Goal: Task Accomplishment & Management: Manage account settings

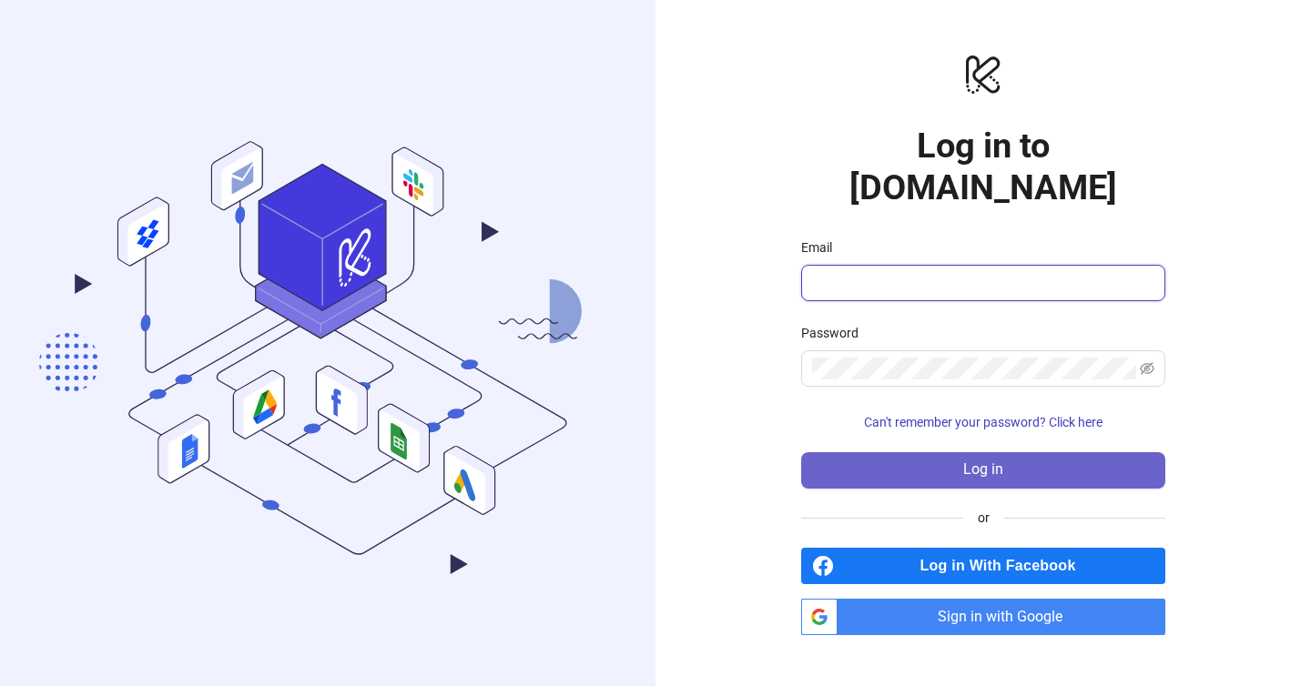
type input "**********"
click at [970, 462] on span "Log in" at bounding box center [983, 470] width 40 height 16
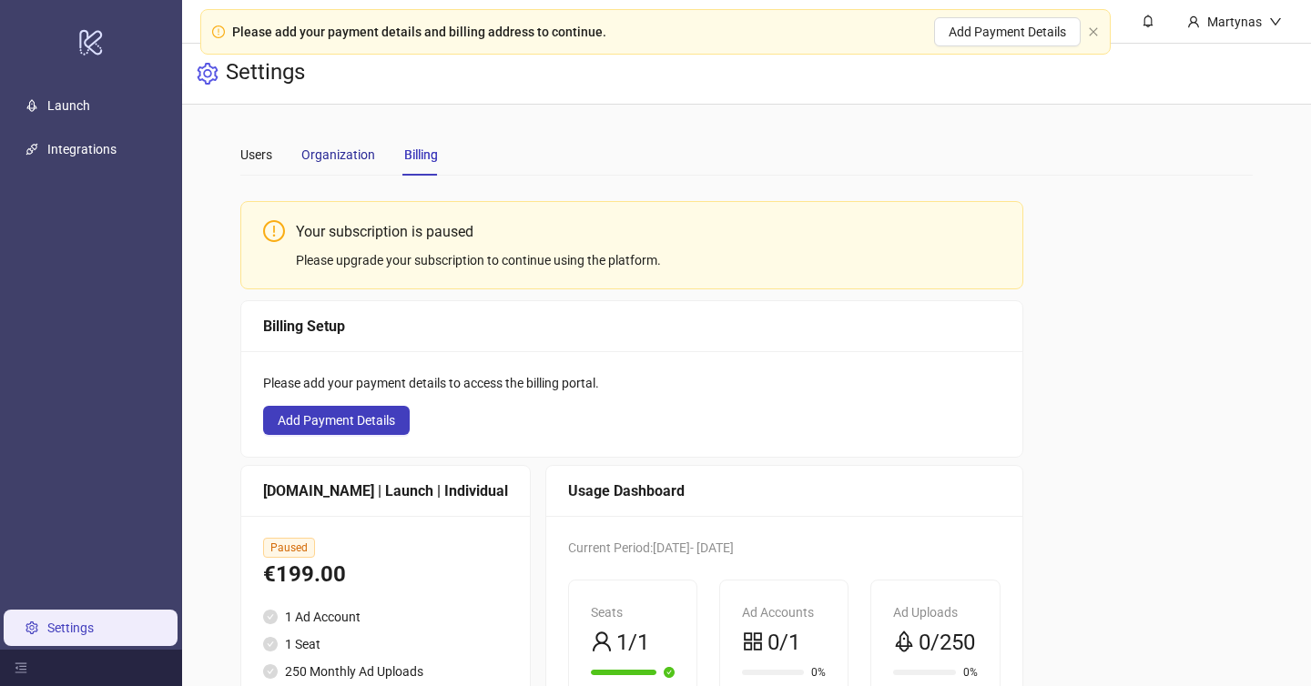
click at [354, 147] on div "Organization" at bounding box center [338, 155] width 74 height 20
click at [353, 165] on div "Organization" at bounding box center [338, 155] width 74 height 42
click at [267, 164] on div "Users" at bounding box center [256, 155] width 32 height 20
click at [1282, 18] on div "Martynas" at bounding box center [1235, 21] width 124 height 43
click at [1200, 79] on div "Settings" at bounding box center [746, 74] width 1129 height 61
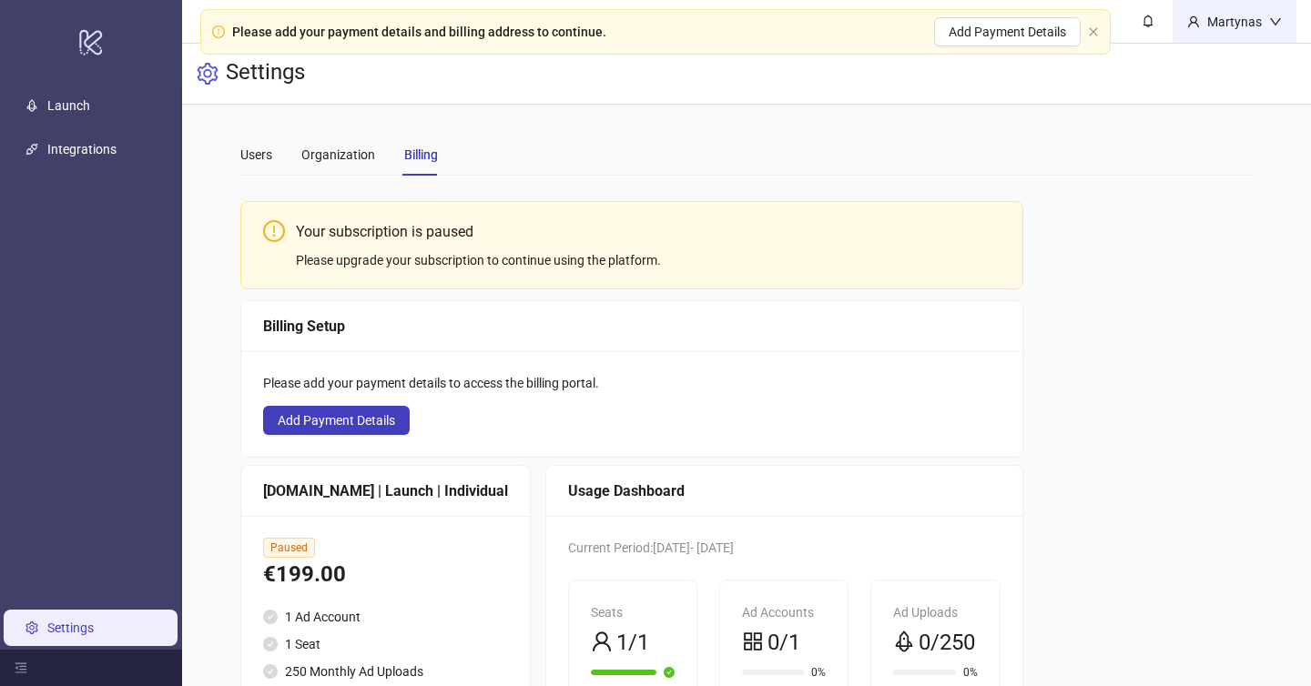
click at [1246, 15] on div "Martynas" at bounding box center [1234, 22] width 69 height 20
click at [1205, 67] on div "Settings" at bounding box center [746, 74] width 1129 height 61
click at [1254, 15] on div "Martynas" at bounding box center [1234, 22] width 69 height 20
click at [1231, 68] on span "Logout" at bounding box center [1237, 65] width 87 height 20
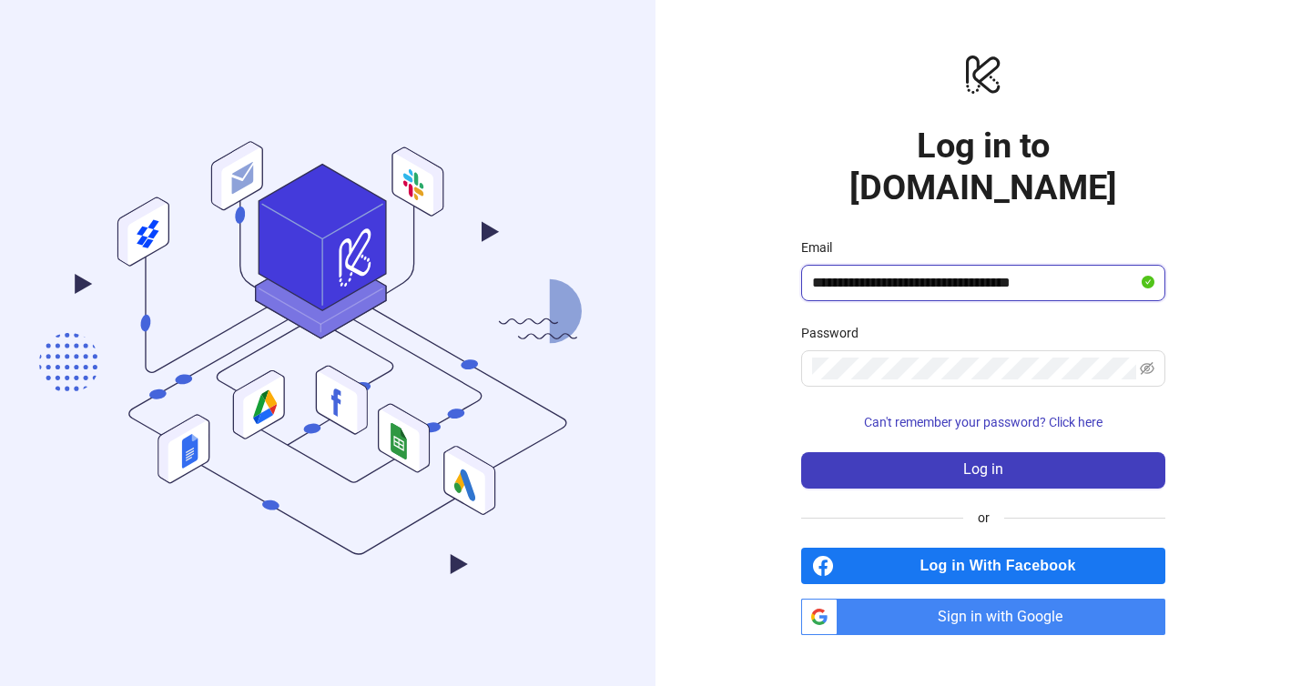
click at [990, 272] on input "**********" at bounding box center [975, 283] width 326 height 22
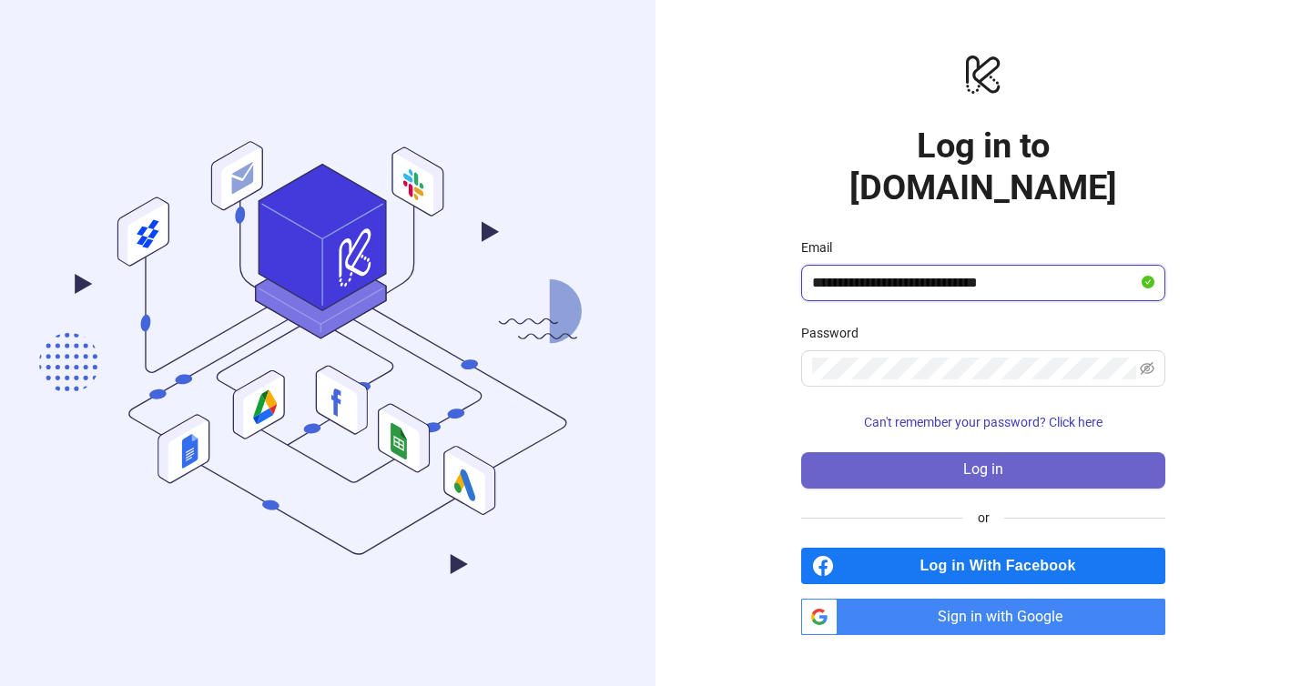
type input "**********"
click at [1027, 452] on button "Log in" at bounding box center [983, 470] width 364 height 36
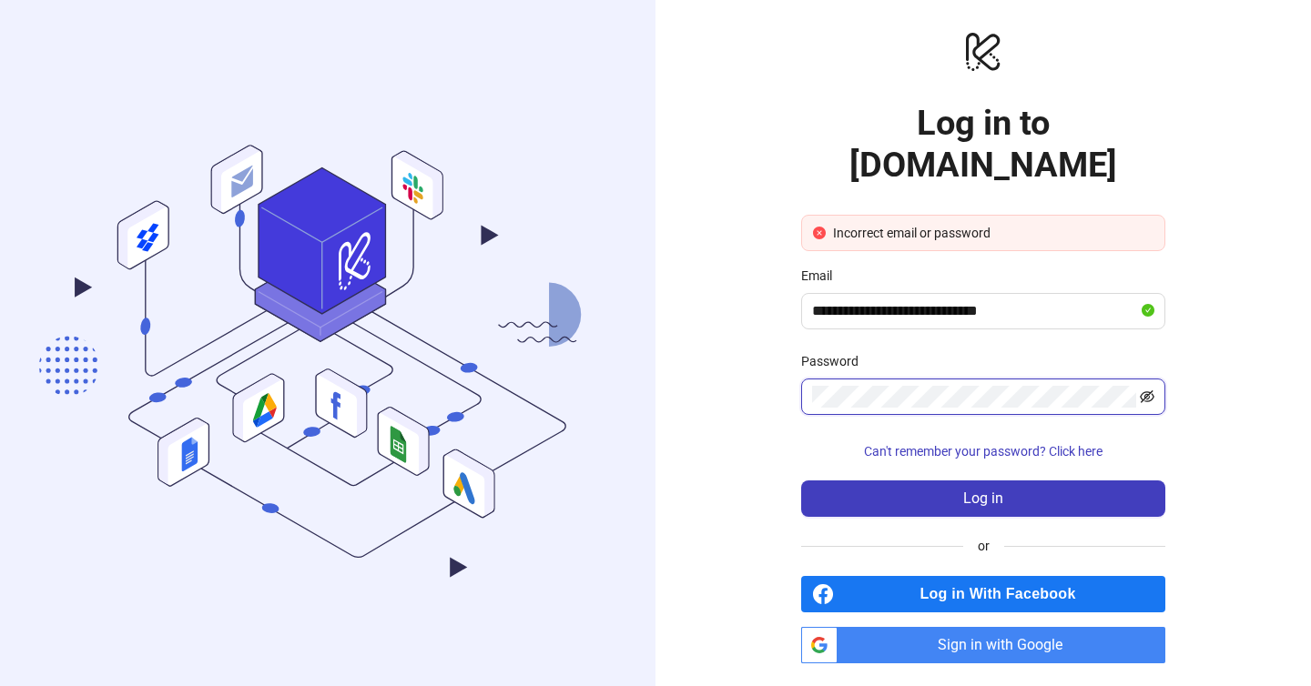
click at [1148, 391] on icon "eye-invisible" at bounding box center [1147, 397] width 15 height 13
click at [1246, 421] on div "**********" at bounding box center [982, 346] width 655 height 693
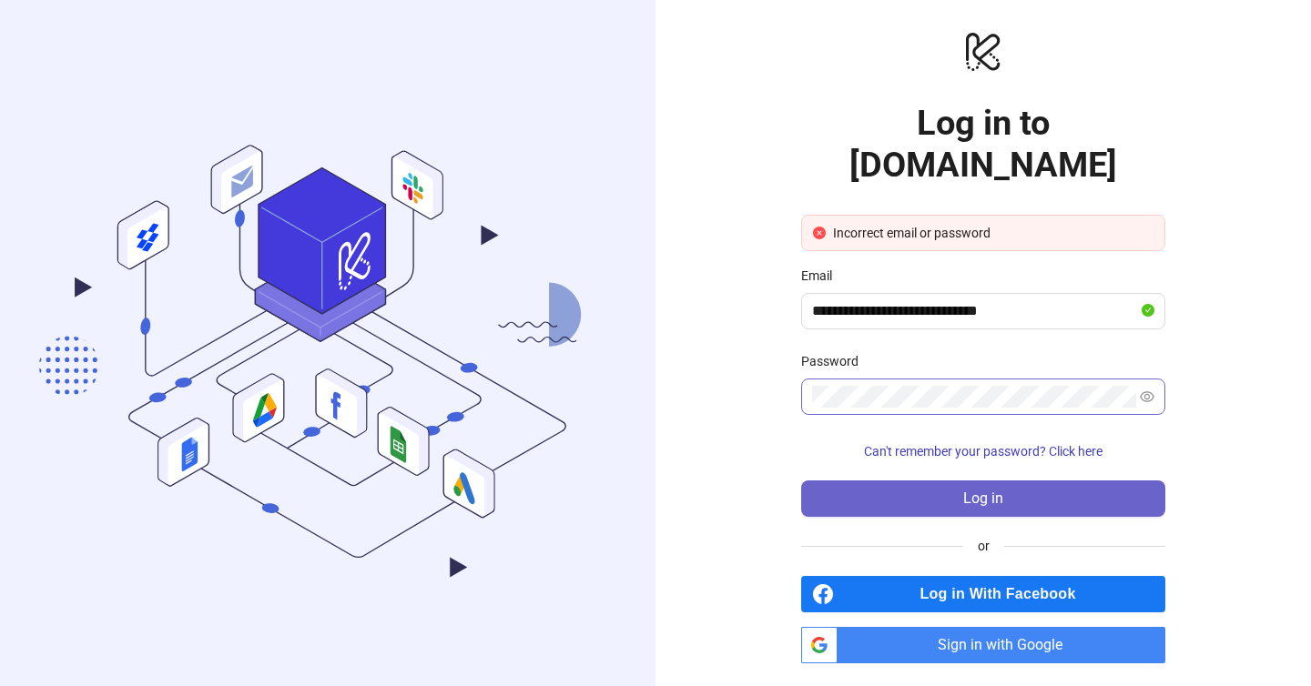
click at [1078, 481] on button "Log in" at bounding box center [983, 499] width 364 height 36
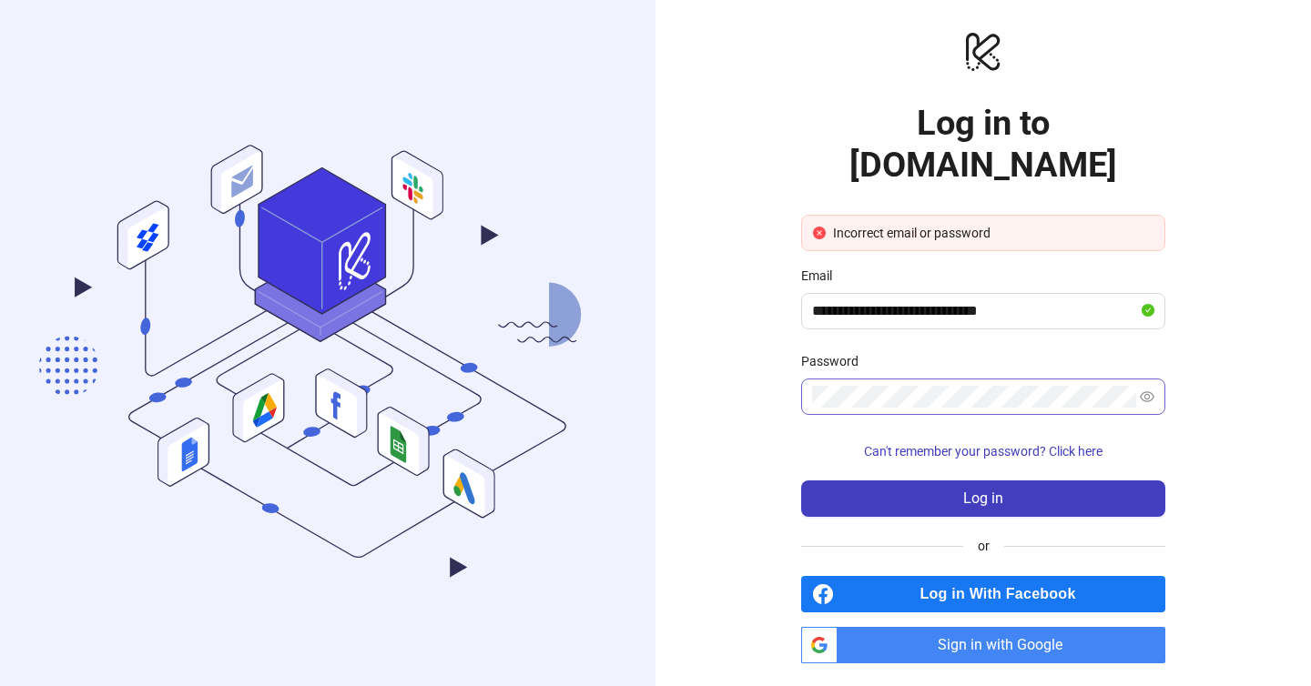
click at [1154, 379] on span at bounding box center [983, 397] width 364 height 36
click at [1146, 390] on icon "eye" at bounding box center [1147, 397] width 15 height 15
click at [1023, 627] on span "Sign in with Google" at bounding box center [1005, 645] width 320 height 36
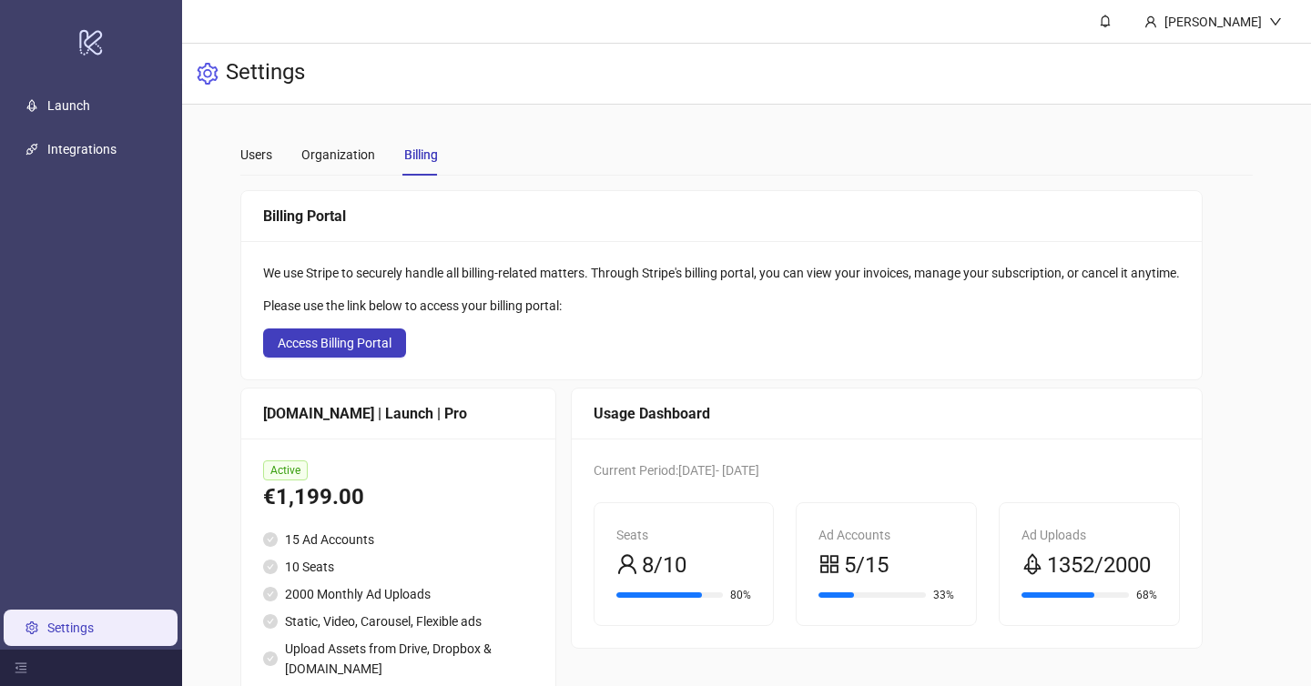
click at [284, 157] on div "Users Organization Billing" at bounding box center [339, 155] width 198 height 42
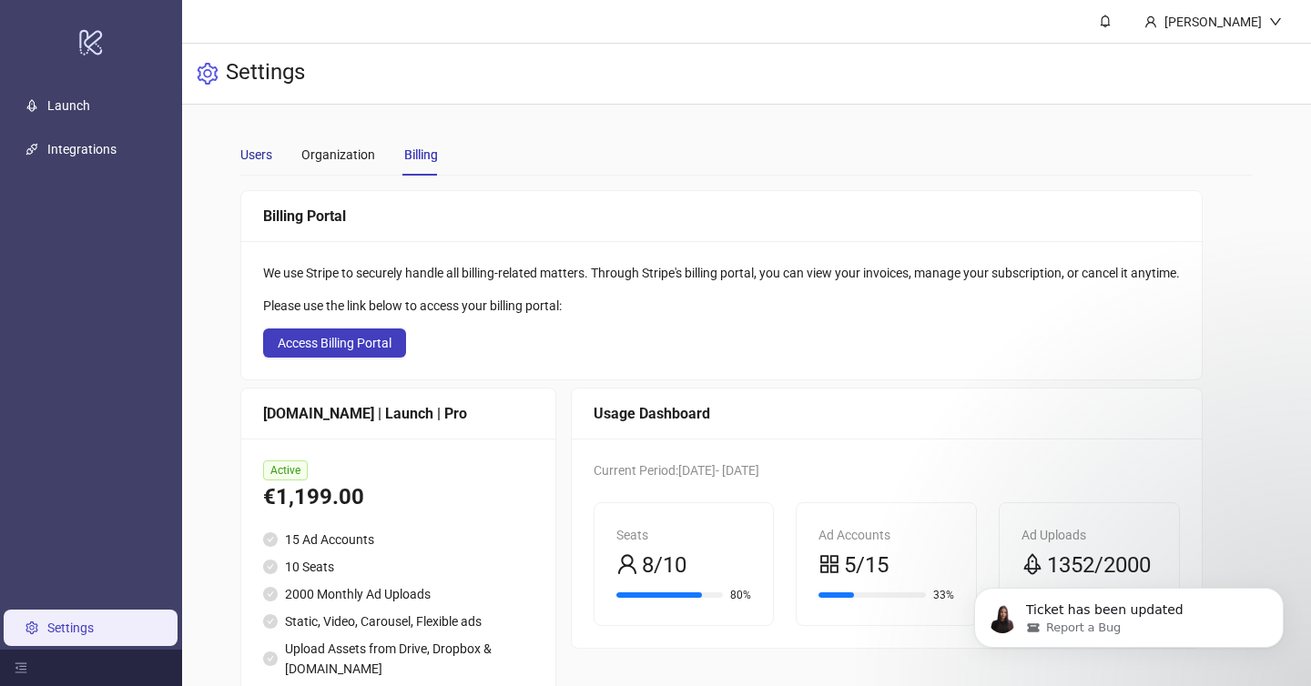
click at [258, 154] on div "Users" at bounding box center [256, 155] width 32 height 20
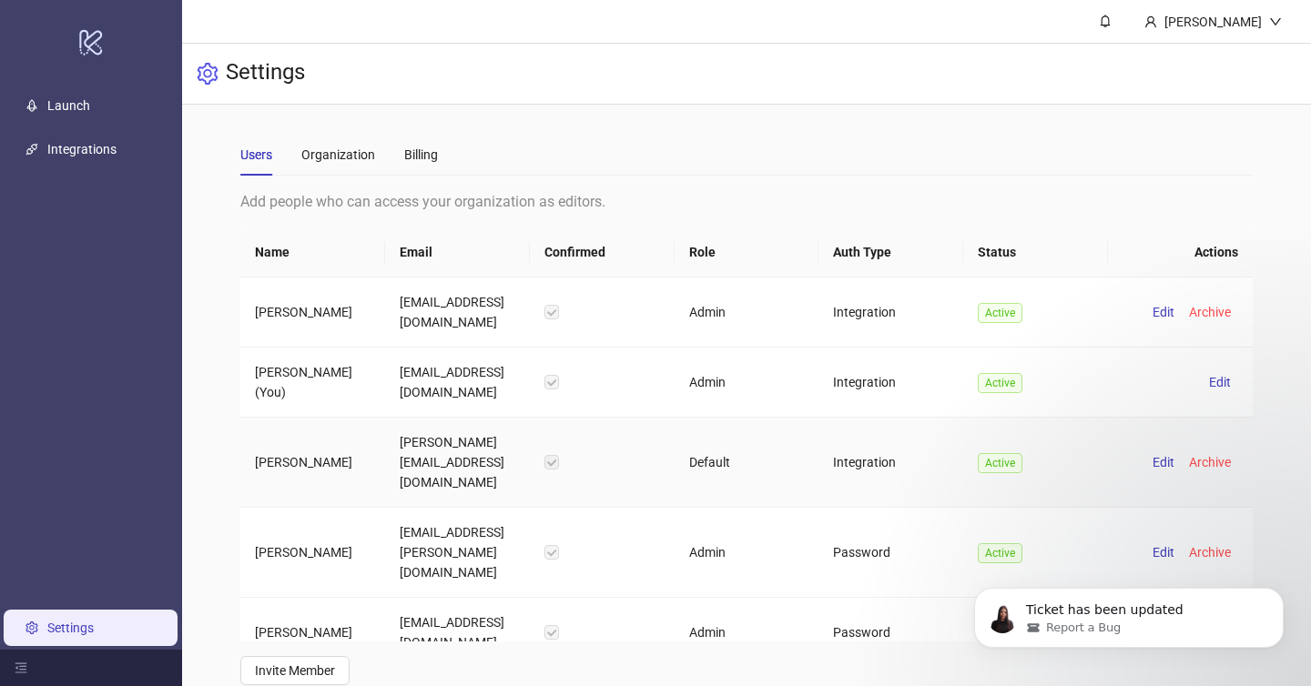
scroll to position [14, 0]
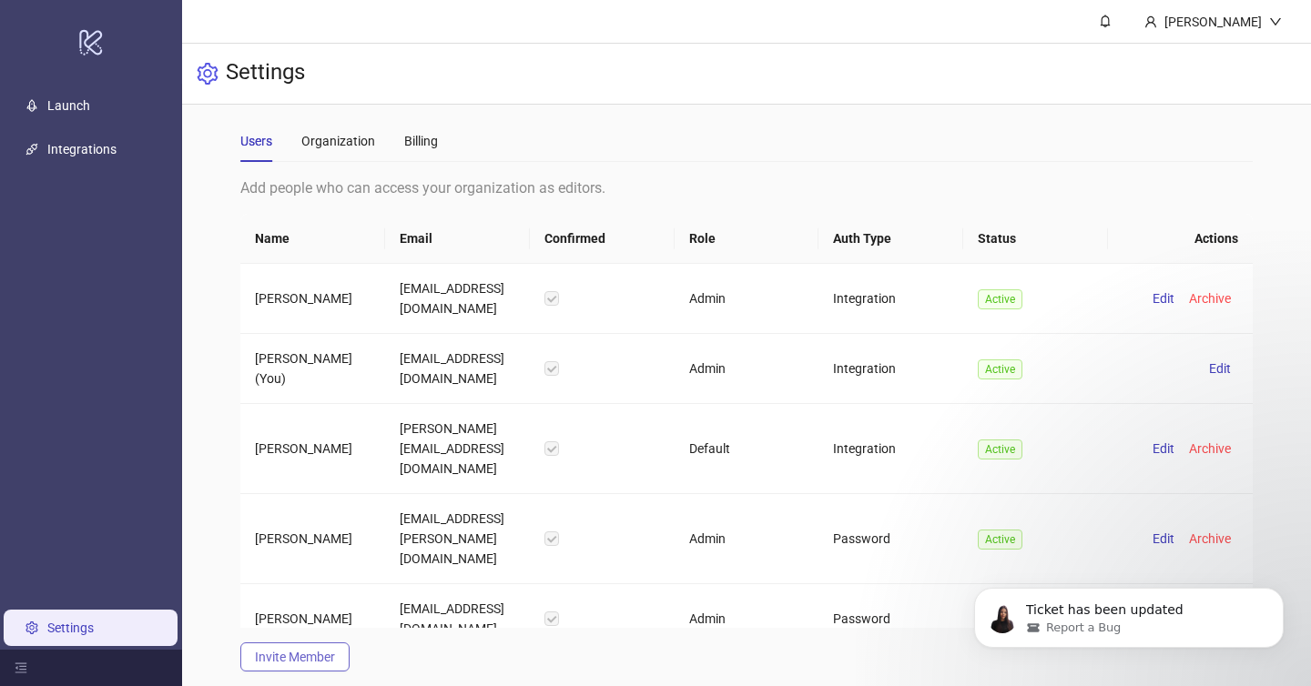
click at [317, 650] on span "Invite Member" at bounding box center [295, 657] width 80 height 15
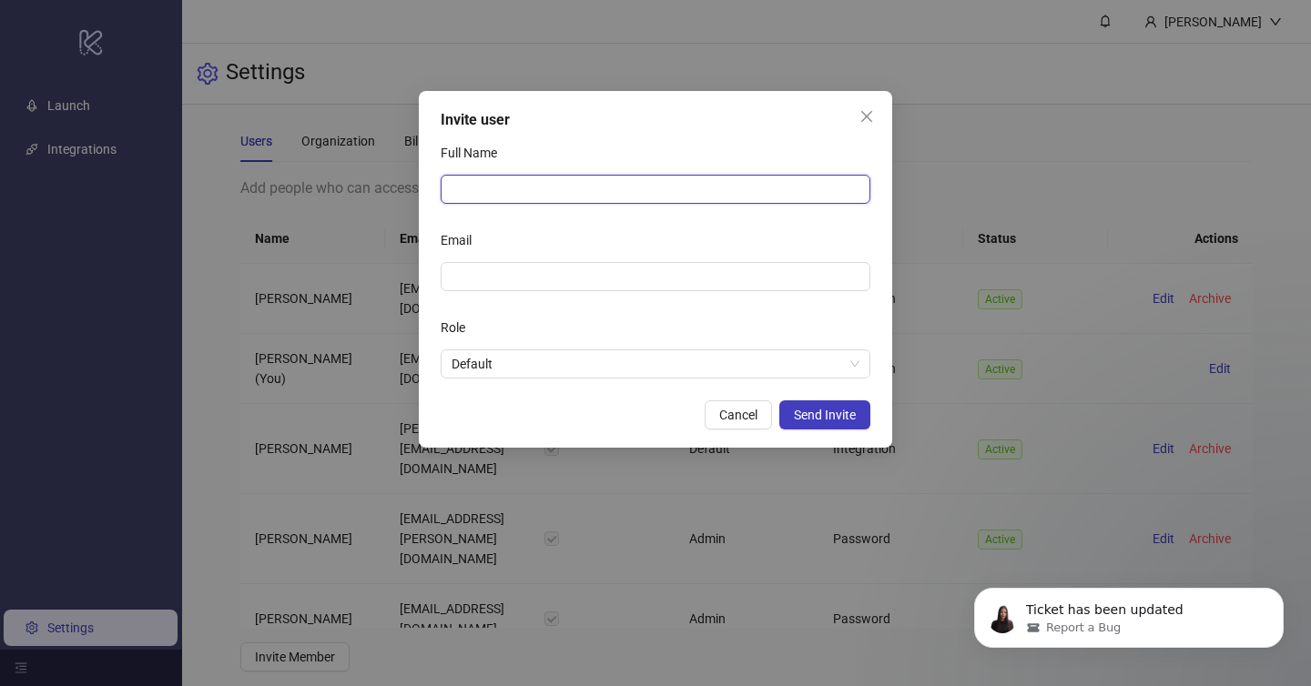
click at [567, 192] on input "Full Name" at bounding box center [656, 189] width 430 height 29
type input "******"
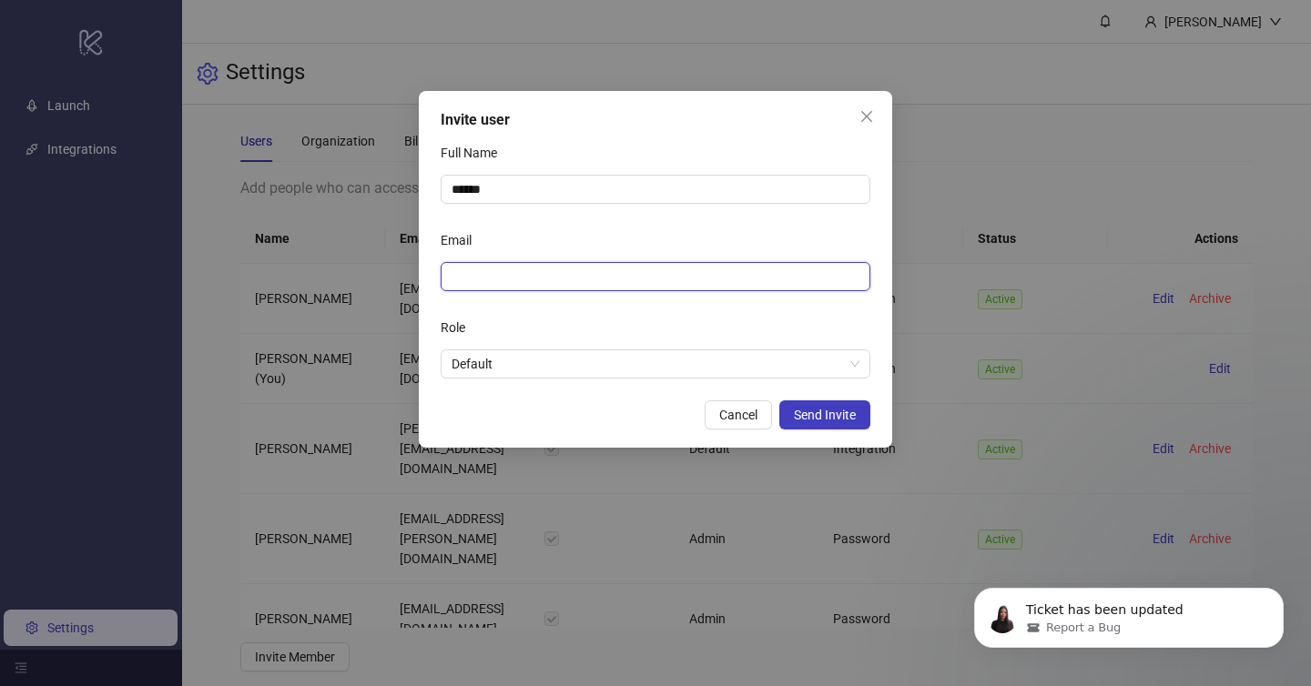
click at [572, 270] on input "Email" at bounding box center [654, 277] width 404 height 20
paste input "**********"
type input "**********"
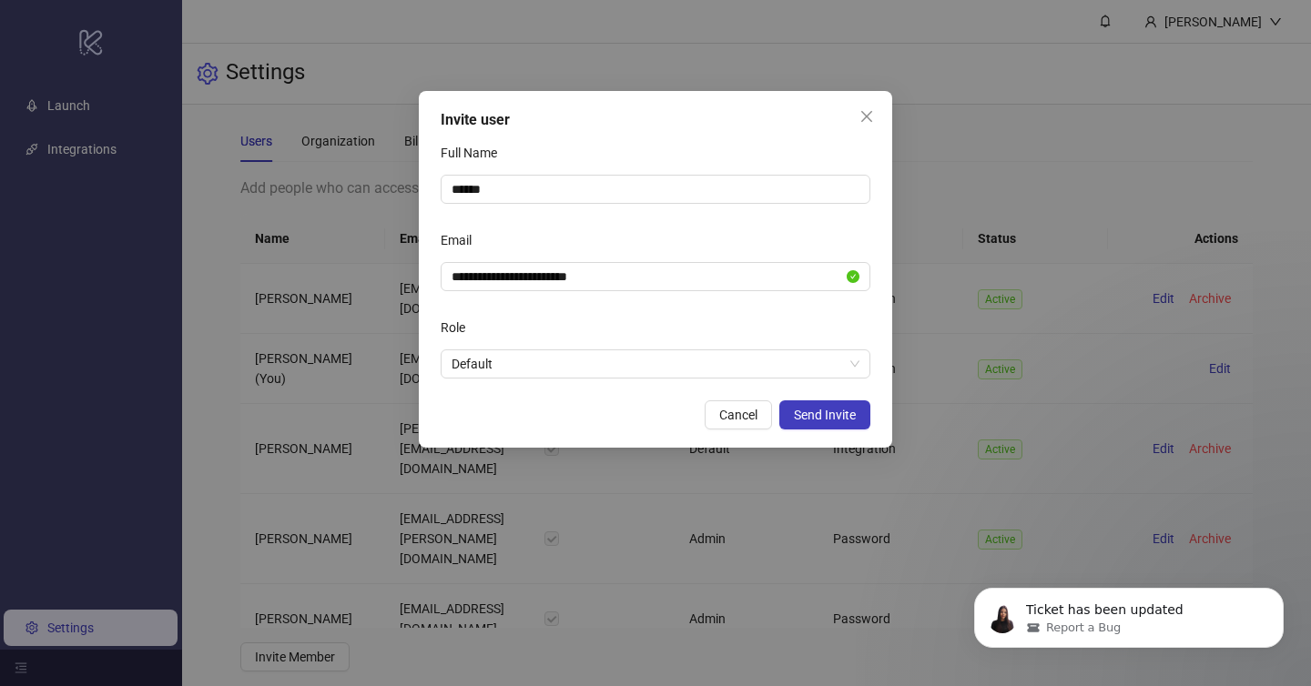
click at [592, 229] on div "Email" at bounding box center [656, 244] width 430 height 36
click at [569, 348] on div "Role" at bounding box center [656, 331] width 430 height 36
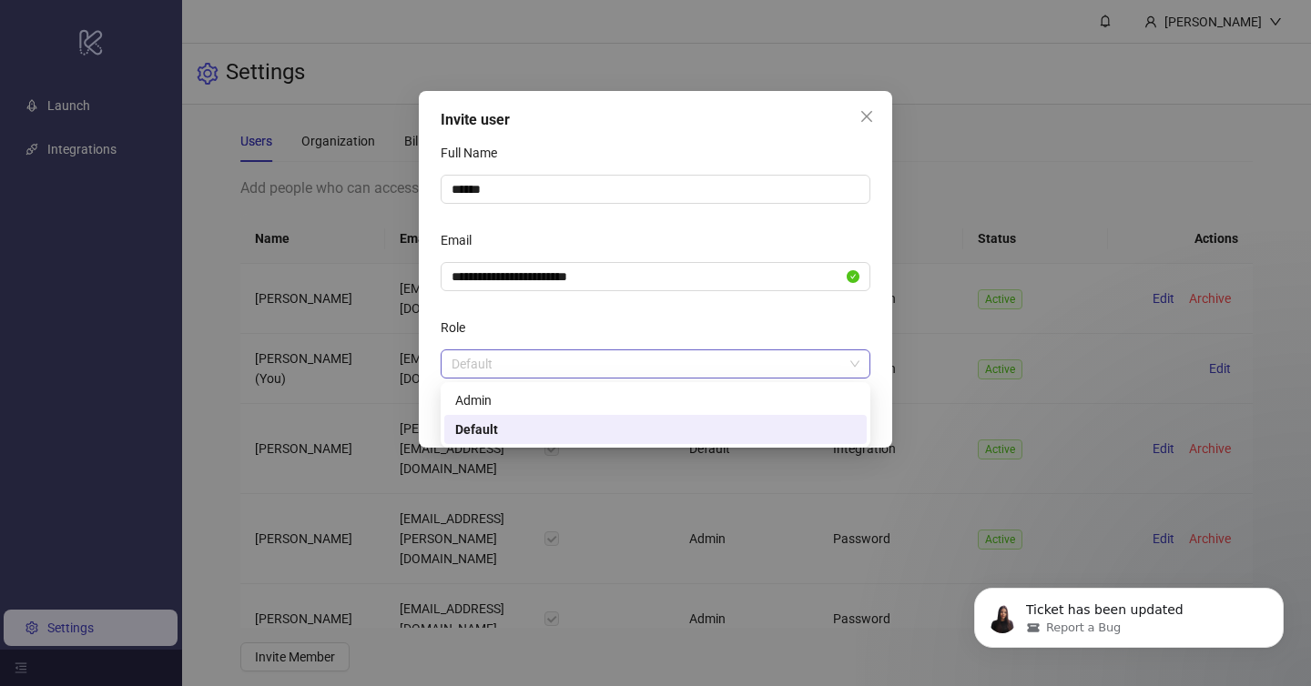
click at [554, 364] on span "Default" at bounding box center [656, 363] width 408 height 27
click at [537, 401] on div "Admin" at bounding box center [655, 401] width 401 height 20
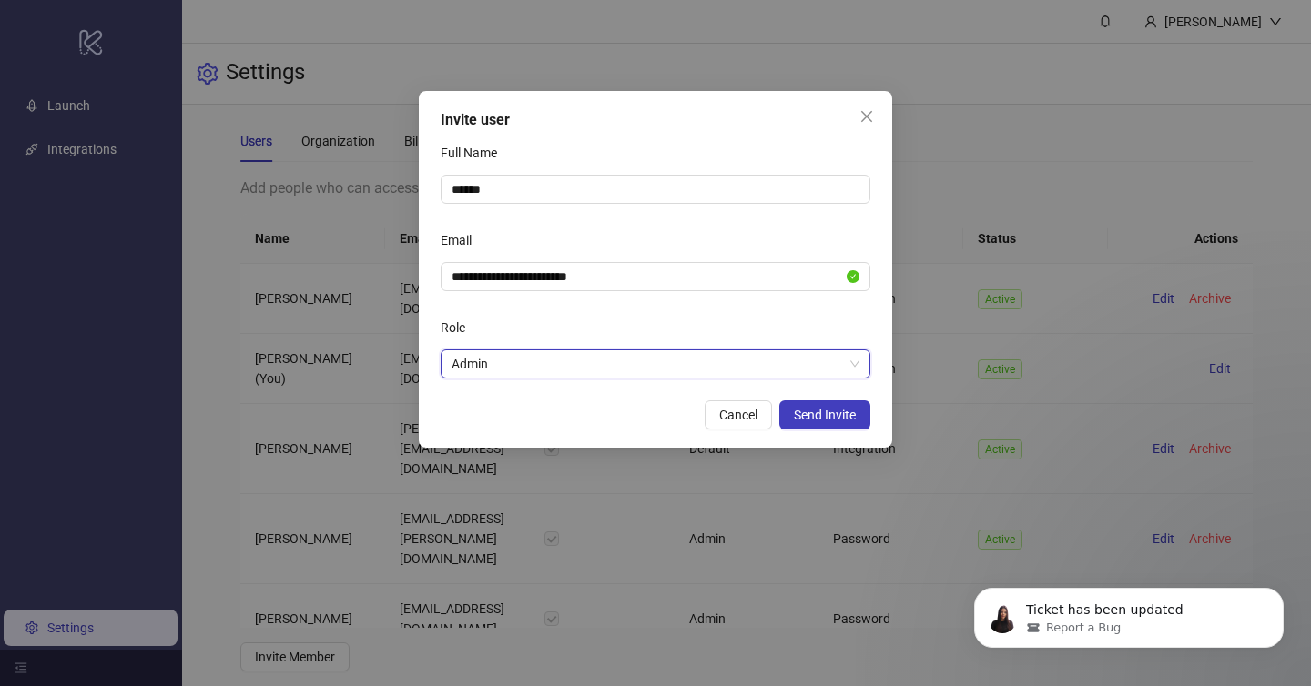
click at [601, 325] on div "Role" at bounding box center [656, 331] width 430 height 36
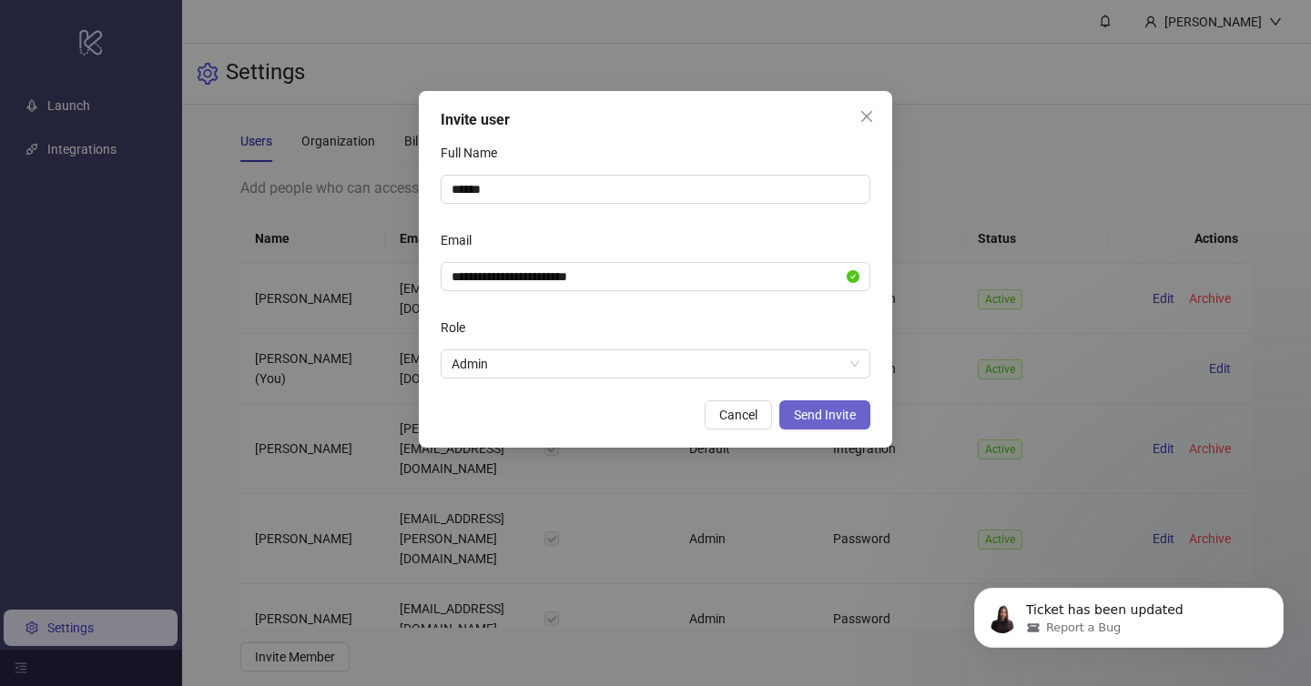
click at [801, 402] on button "Send Invite" at bounding box center [824, 415] width 91 height 29
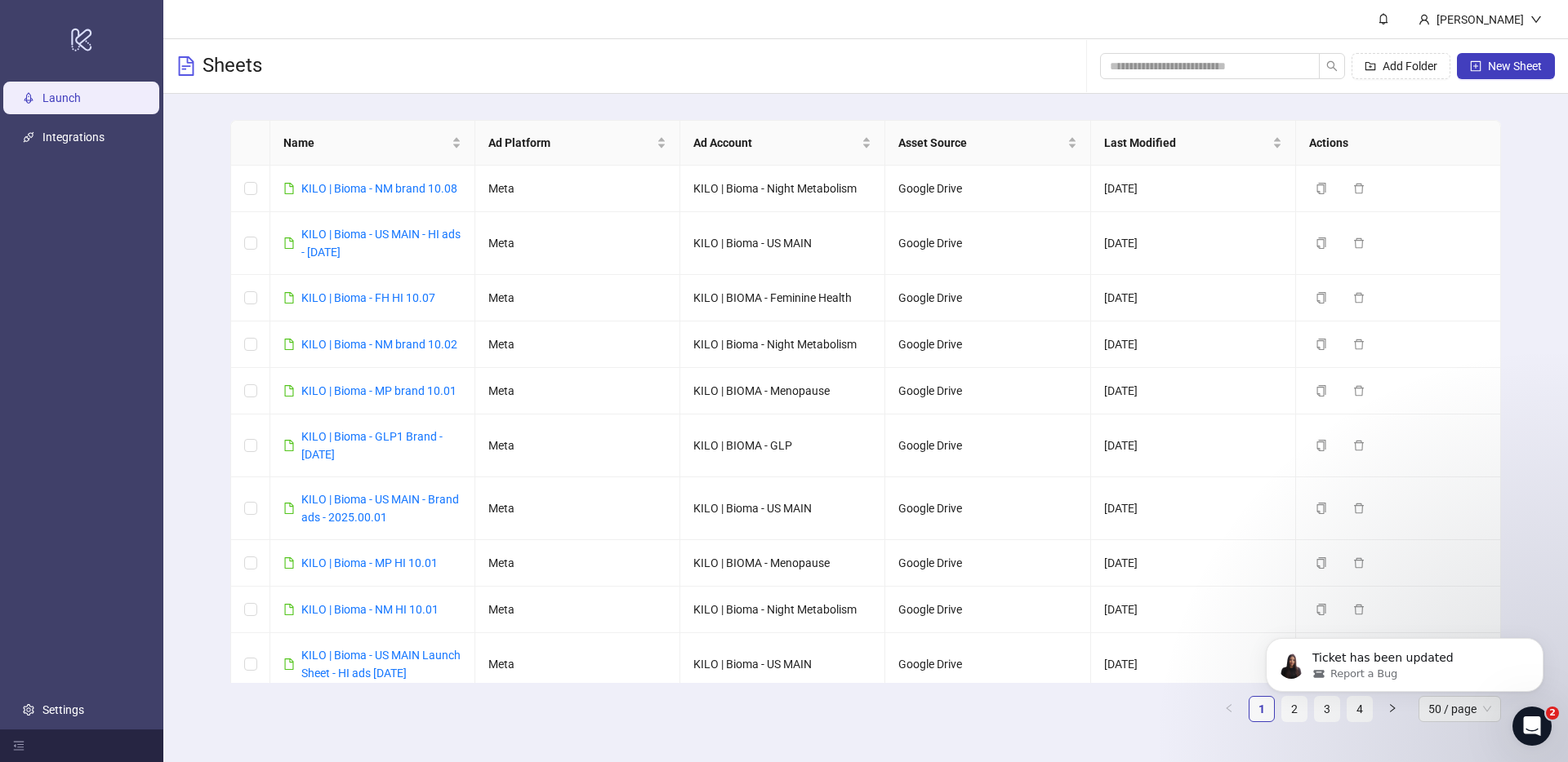
click at [84, 689] on ul "Launch Integrations Settings" at bounding box center [82, 403] width 163 height 651
click at [84, 704] on link "Settings" at bounding box center [63, 710] width 41 height 13
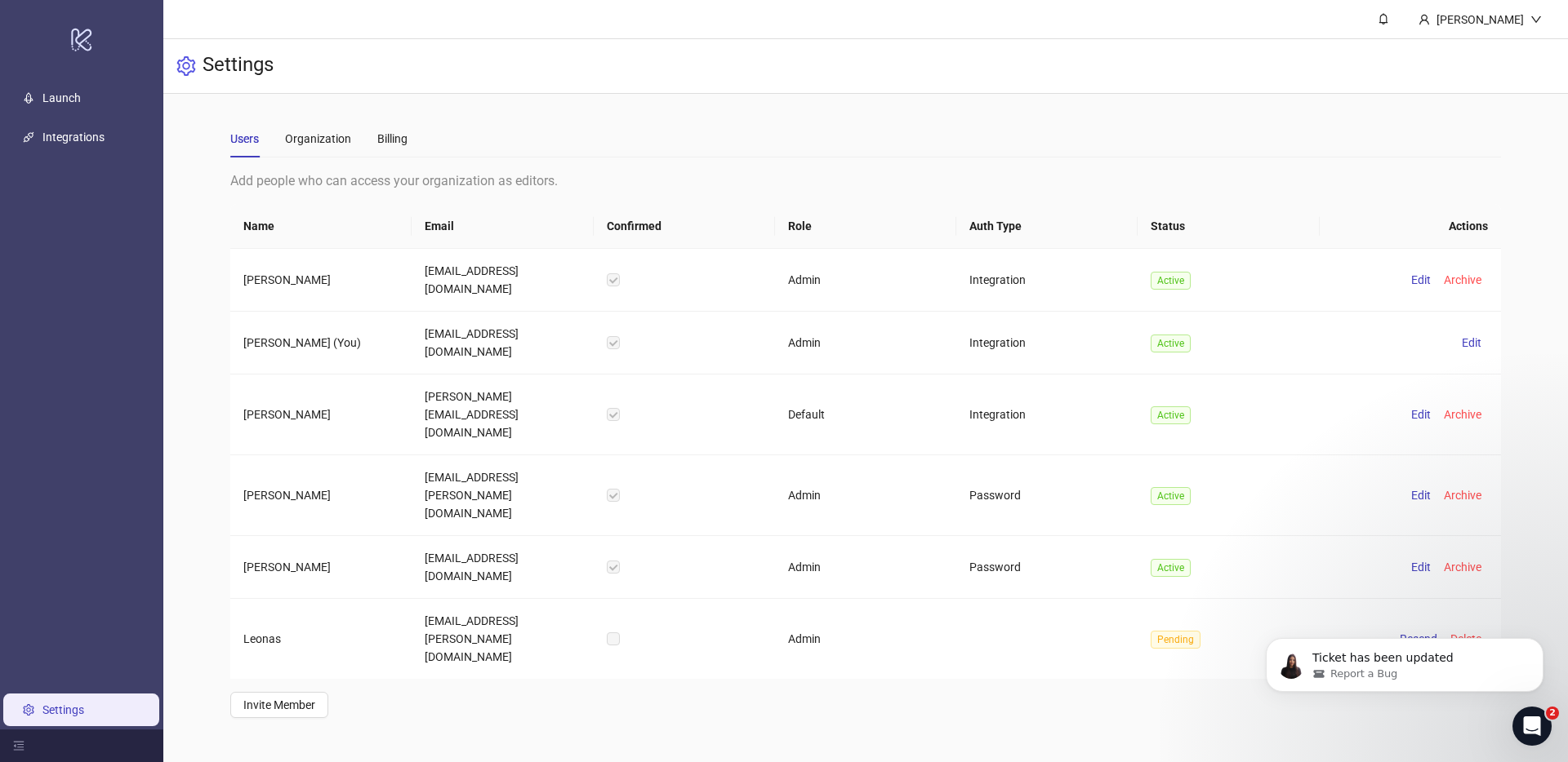
click at [1410, 541] on div "Ticket has been updated Report a Bug" at bounding box center [1404, 590] width 301 height 204
click at [1407, 536] on div "Ticket has been updated Report a Bug" at bounding box center [1404, 590] width 301 height 204
click at [1535, 645] on icon "Dismiss notification" at bounding box center [1539, 643] width 9 height 9
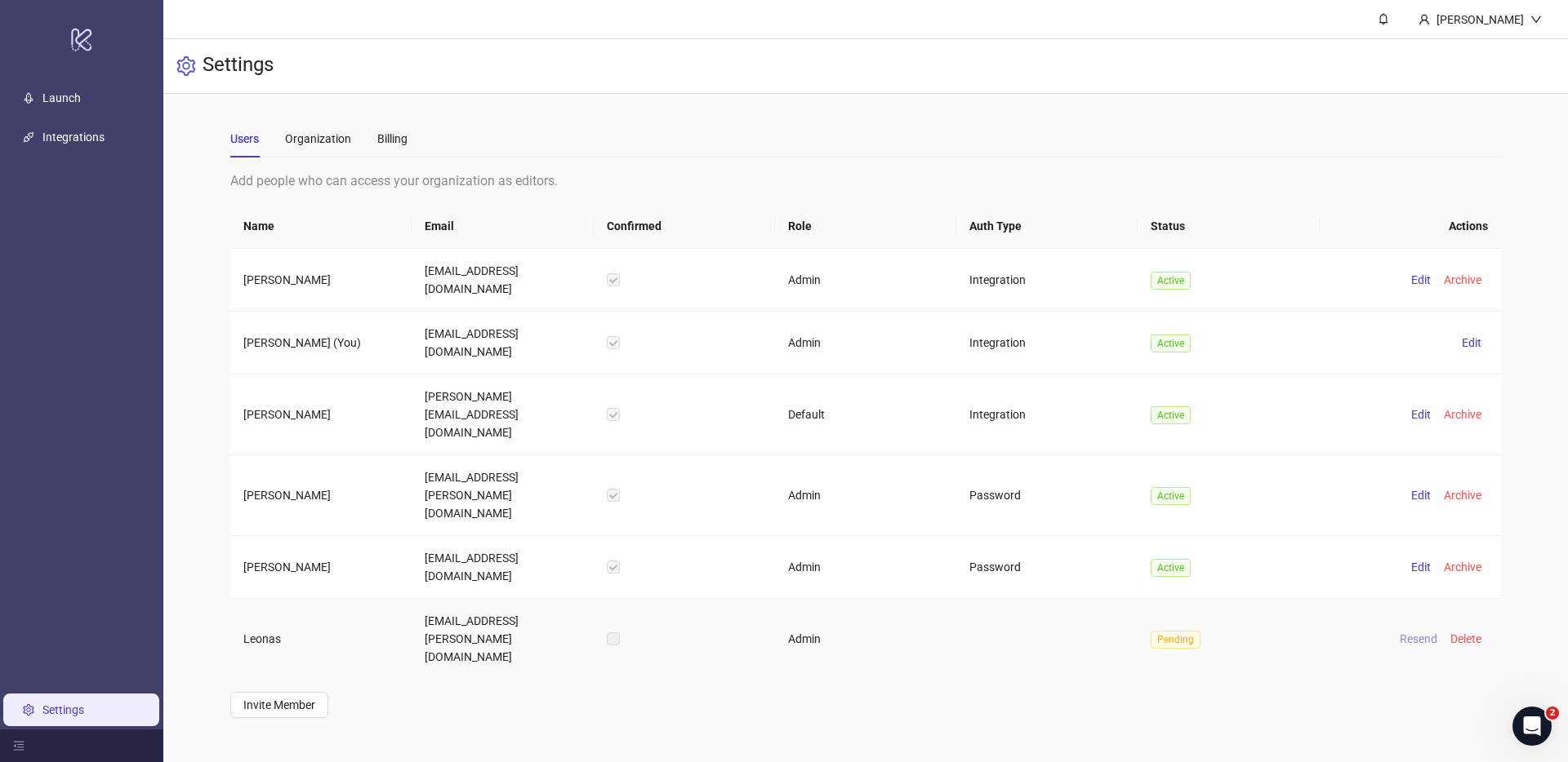
click at [1416, 633] on span "Resend" at bounding box center [1418, 639] width 38 height 13
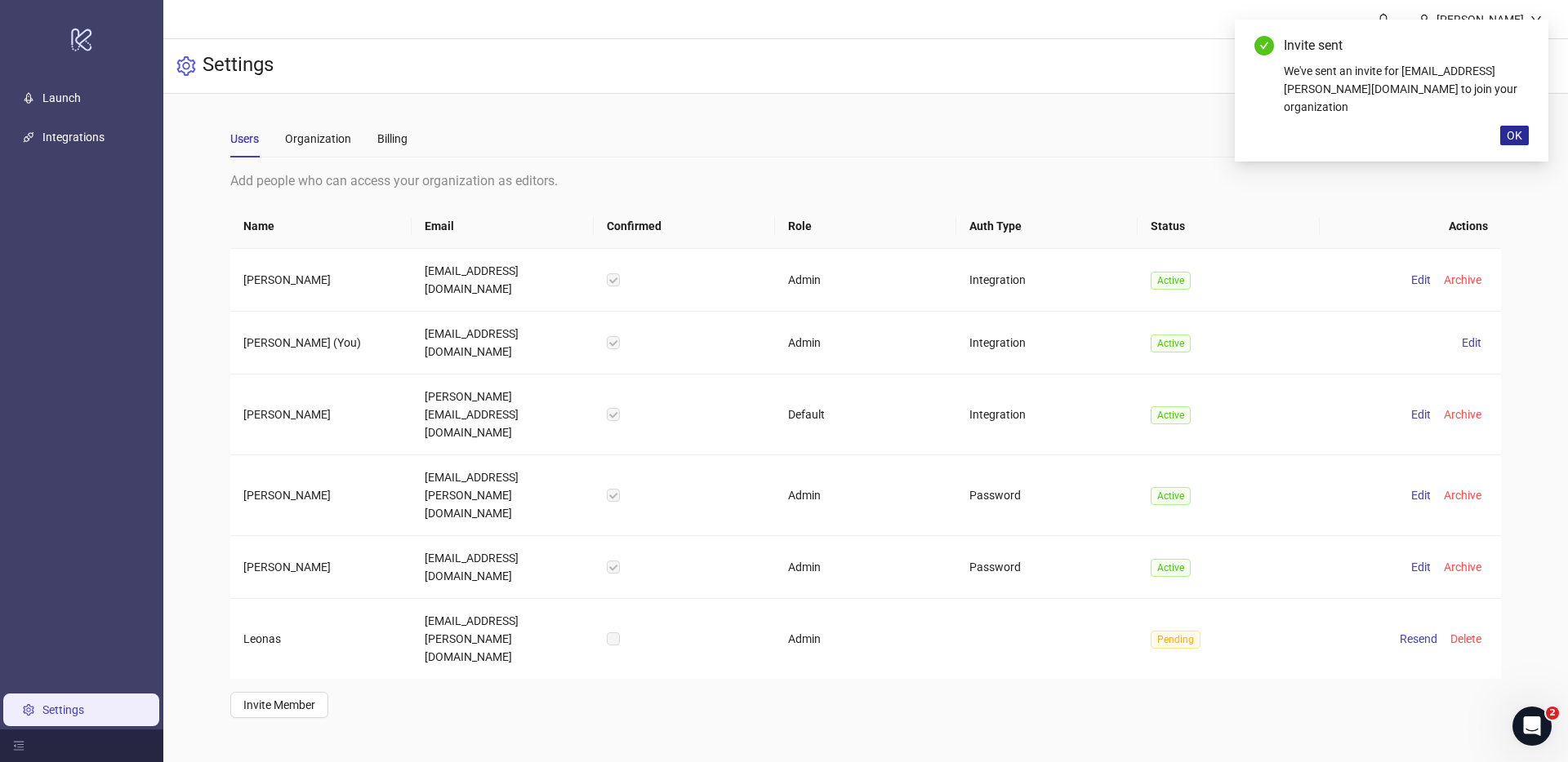
click at [1510, 131] on span "OK" at bounding box center [1514, 135] width 15 height 13
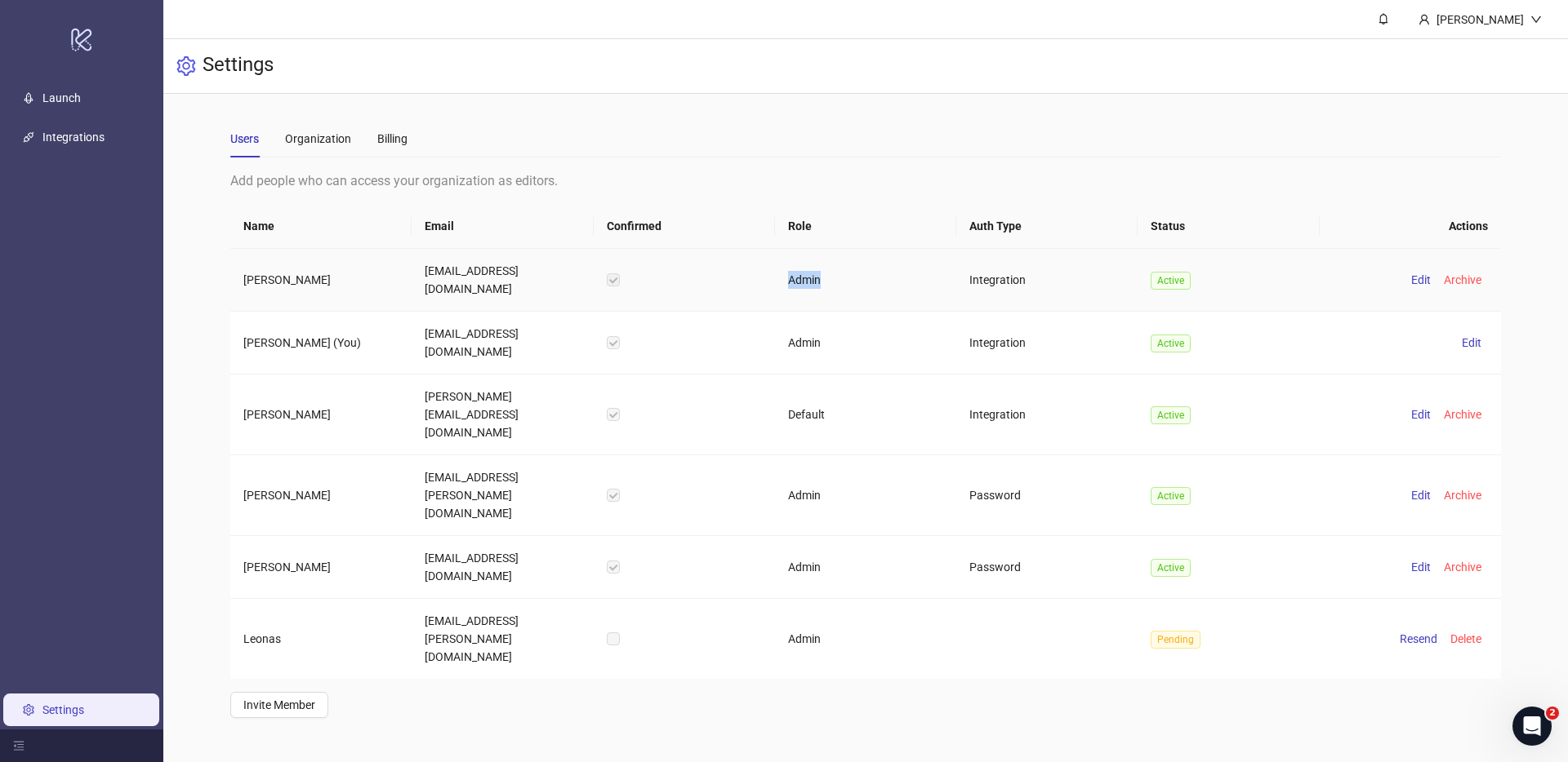
drag, startPoint x: 837, startPoint y: 275, endPoint x: 773, endPoint y: 276, distance: 64.0
click at [773, 276] on tr "[PERSON_NAME] [PERSON_NAME][EMAIL_ADDRESS][DOMAIN_NAME] Admin Integration Activ…" at bounding box center [866, 281] width 1270 height 63
click at [869, 154] on div "Users Organization Billing" at bounding box center [866, 139] width 1270 height 38
